Goal: Book appointment/travel/reservation

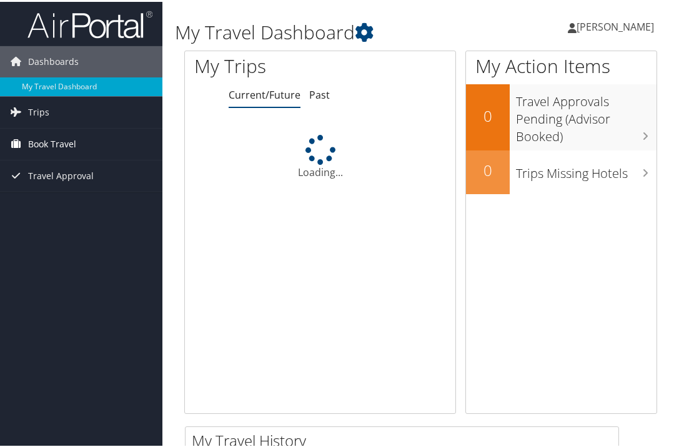
click at [44, 143] on span "Book Travel" at bounding box center [52, 142] width 48 height 31
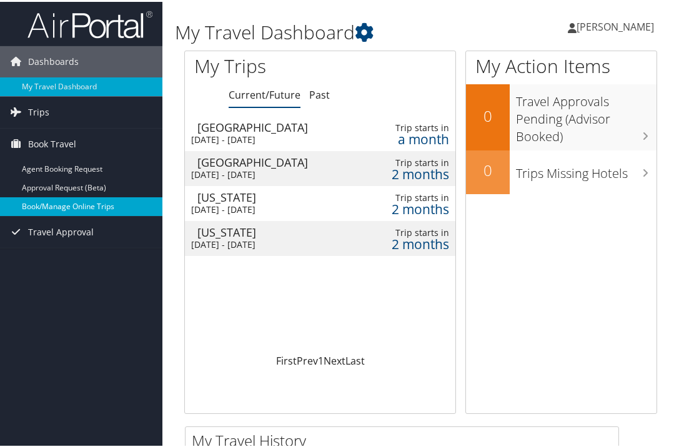
click at [42, 203] on link "Book/Manage Online Trips" at bounding box center [81, 205] width 162 height 19
